Goal: Information Seeking & Learning: Learn about a topic

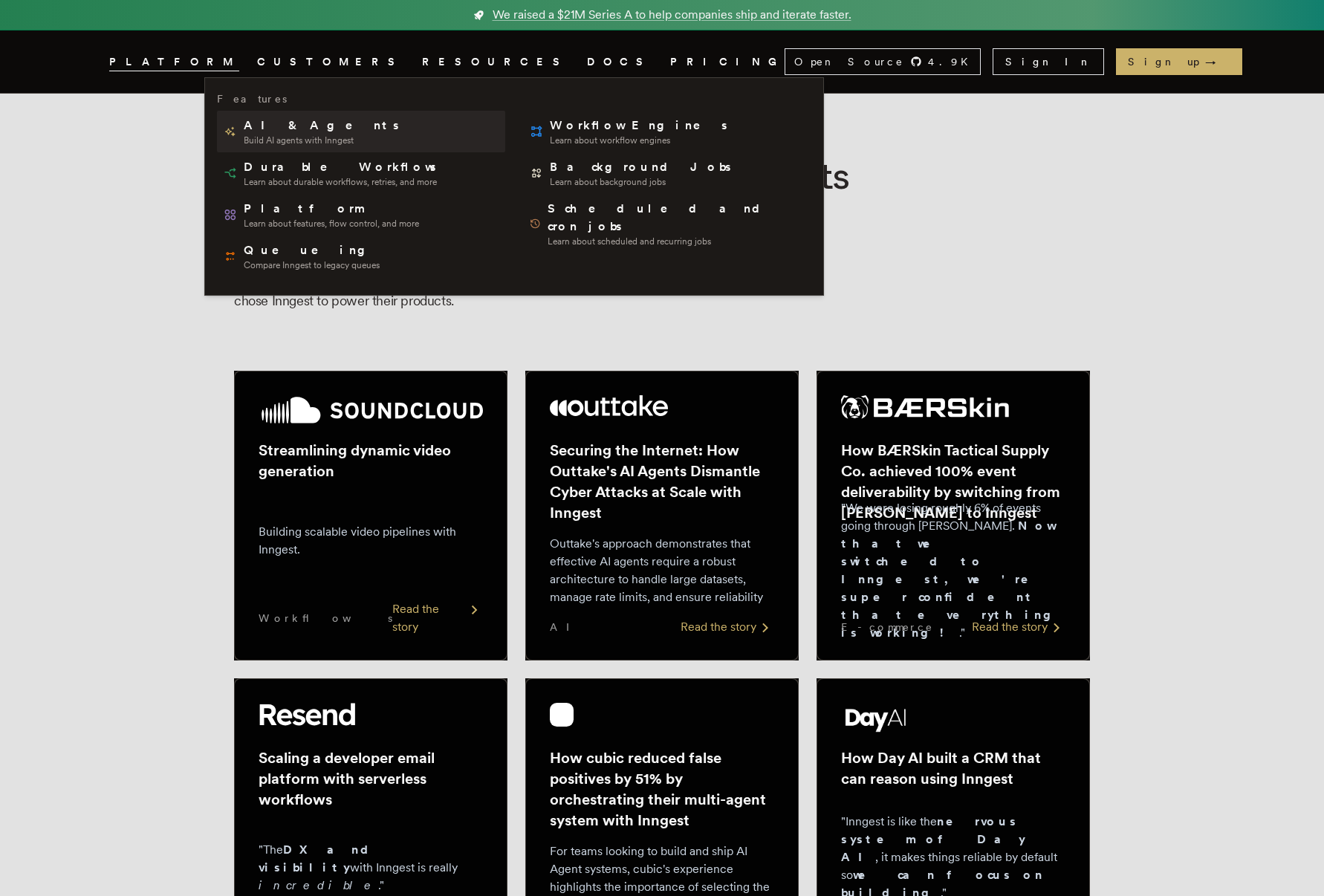
click at [278, 137] on span "Build AI agents with Inngest" at bounding box center [322, 140] width 158 height 12
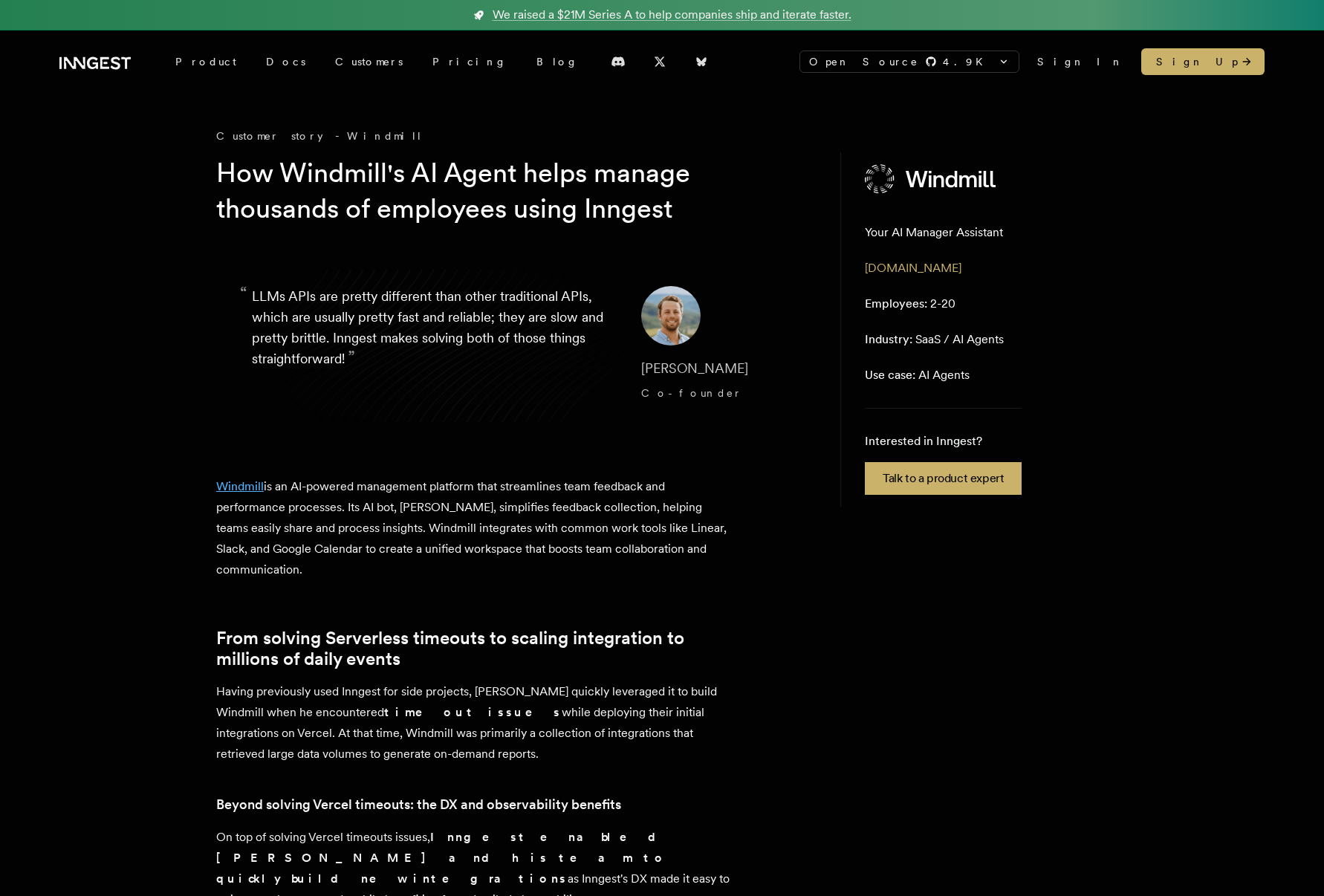
click at [238, 483] on link "Windmill" at bounding box center [240, 486] width 48 height 14
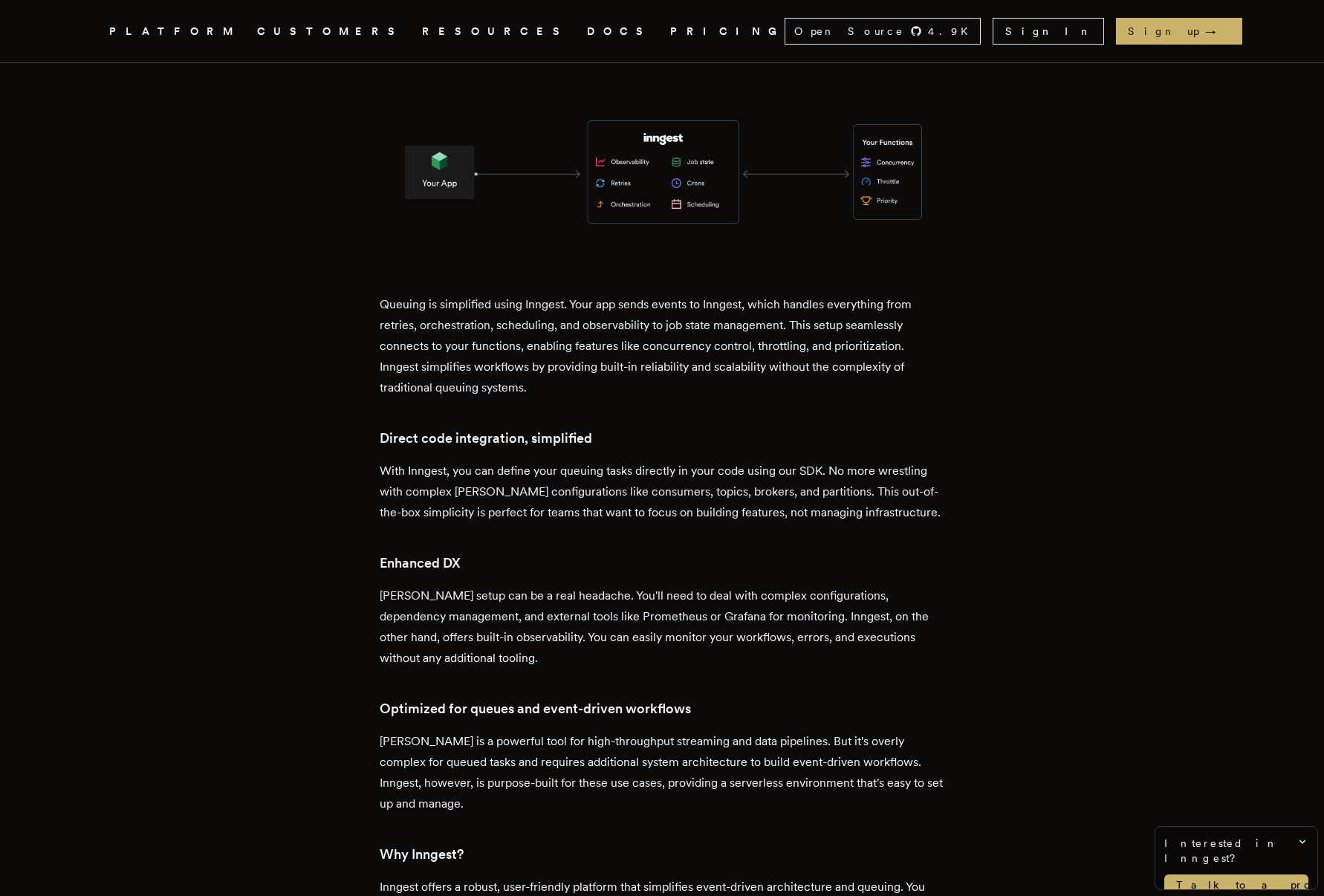
scroll to position [2451, 0]
